Goal: Information Seeking & Learning: Learn about a topic

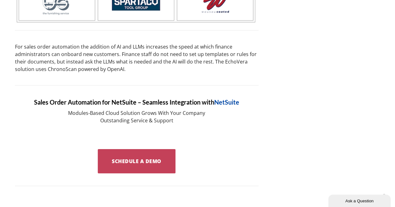
scroll to position [842, 0]
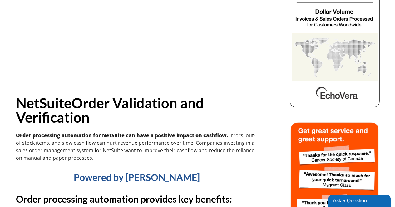
scroll to position [94, 0]
